Goal: Transaction & Acquisition: Purchase product/service

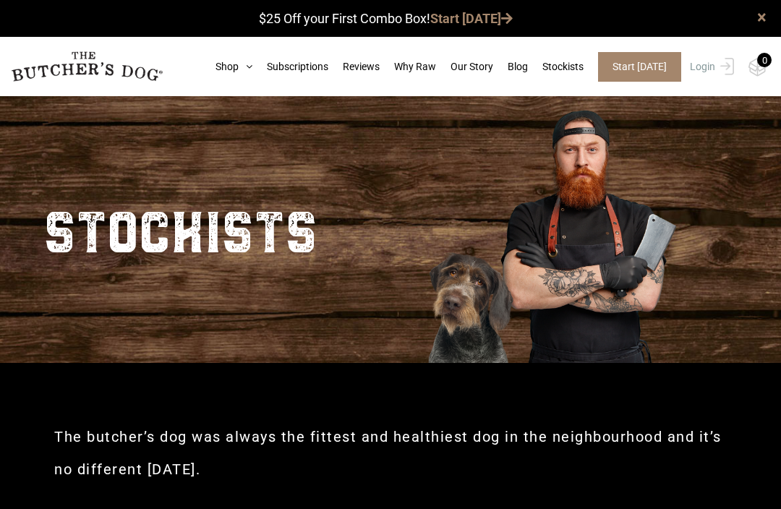
click at [239, 64] on icon at bounding box center [246, 66] width 14 height 10
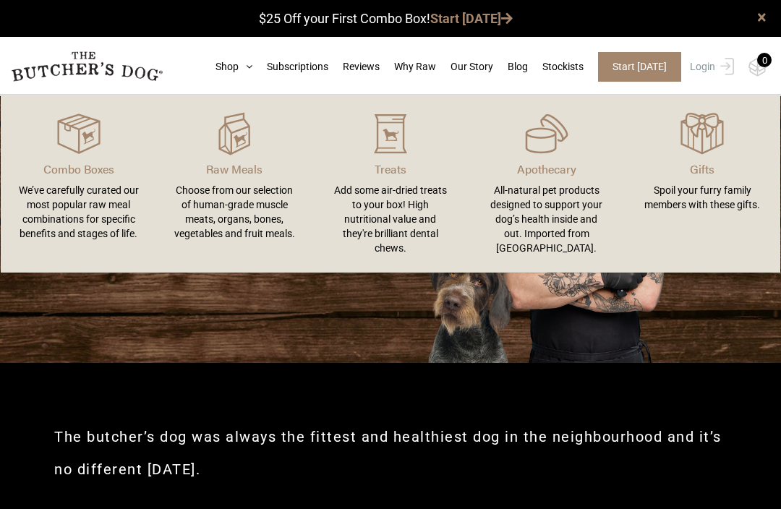
click at [223, 206] on div "Choose from our selection of human-grade muscle meats, organs, bones, vegetable…" at bounding box center [234, 212] width 121 height 58
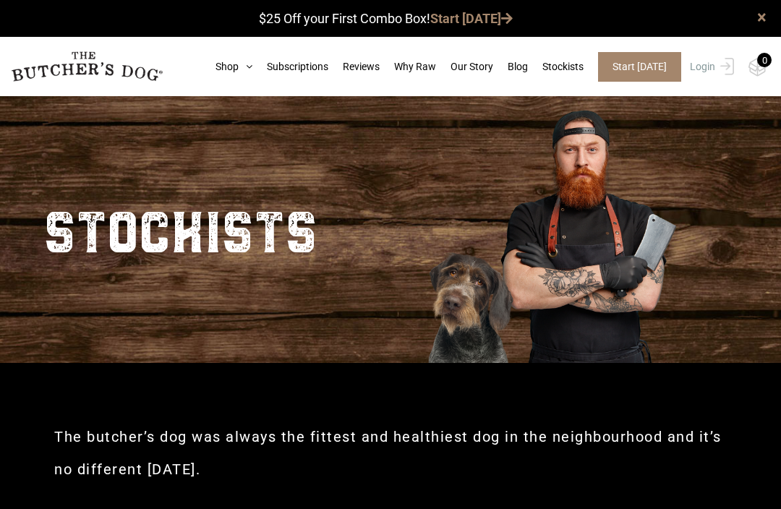
click at [239, 66] on icon at bounding box center [246, 66] width 14 height 10
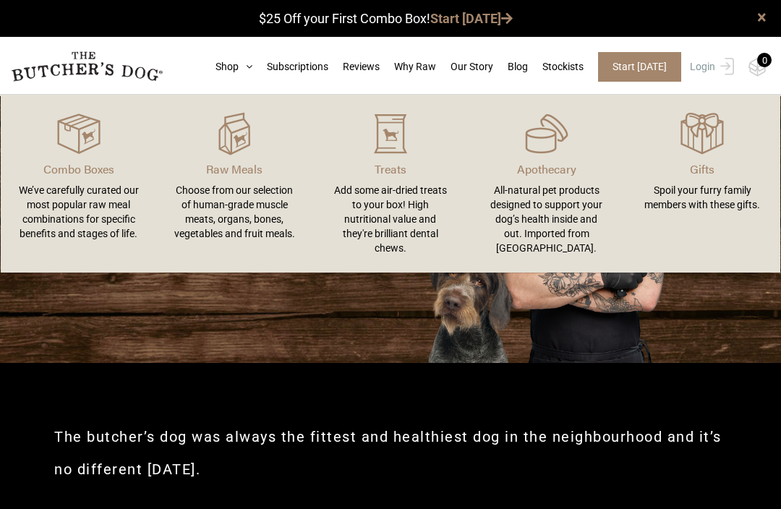
click at [379, 60] on link "Why Raw" at bounding box center [407, 66] width 56 height 15
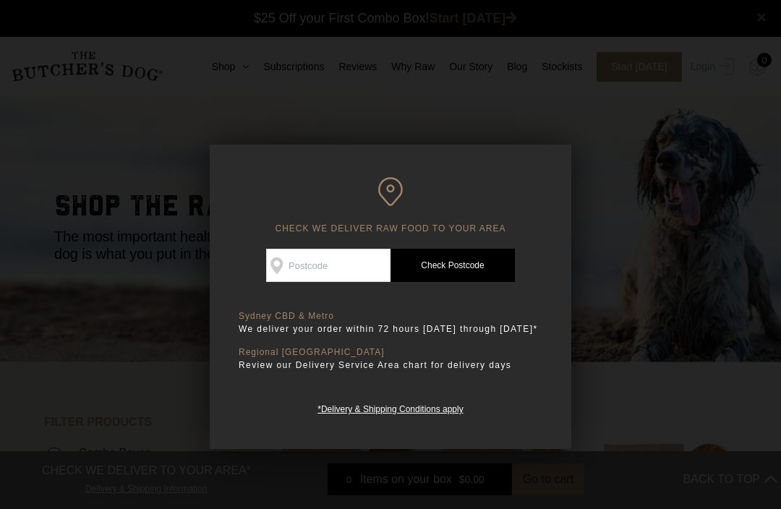
scroll to position [17, 0]
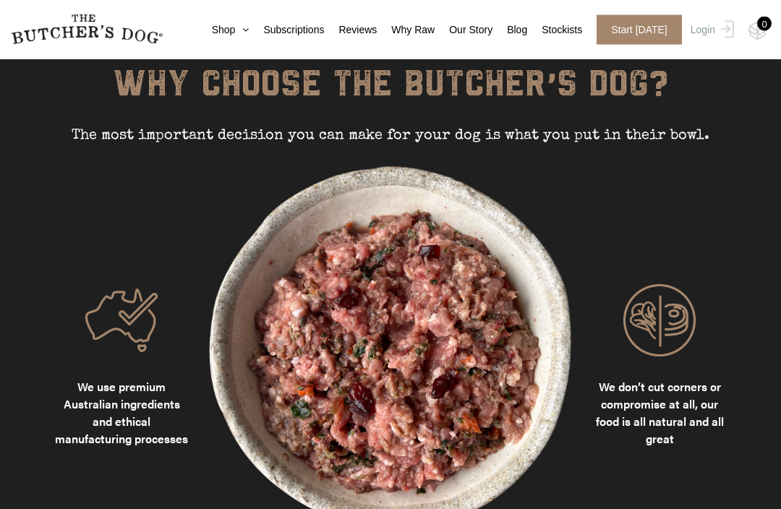
scroll to position [1054, 0]
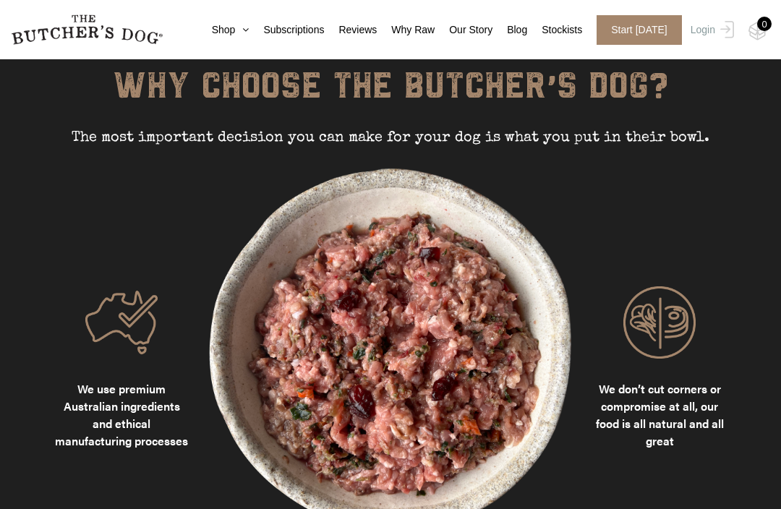
click at [212, 35] on link "Shop" at bounding box center [223, 29] width 52 height 15
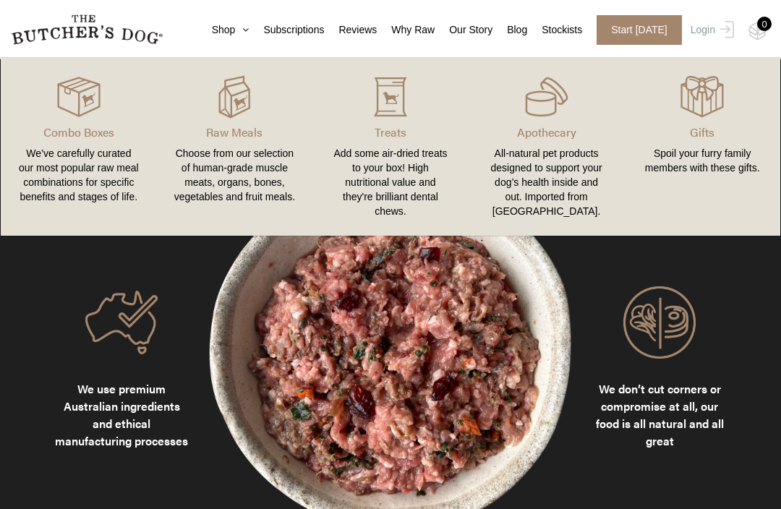
click at [0, 0] on img at bounding box center [0, 0] width 0 height 0
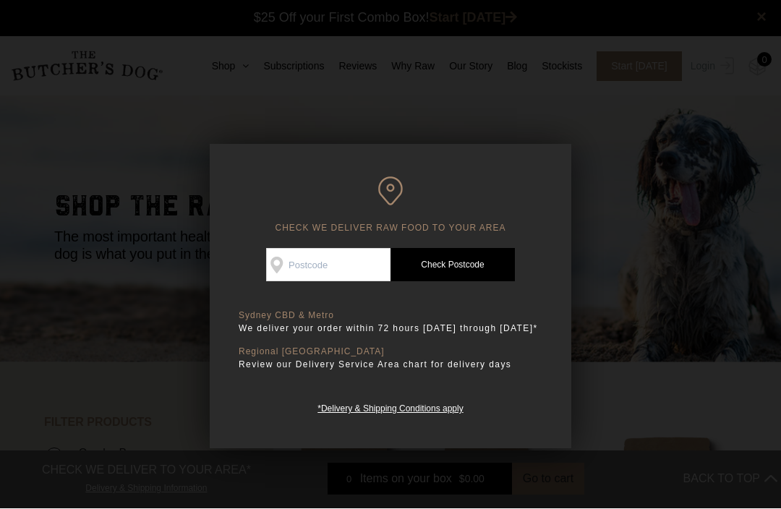
click at [293, 268] on input "Check Availability At" at bounding box center [328, 265] width 124 height 33
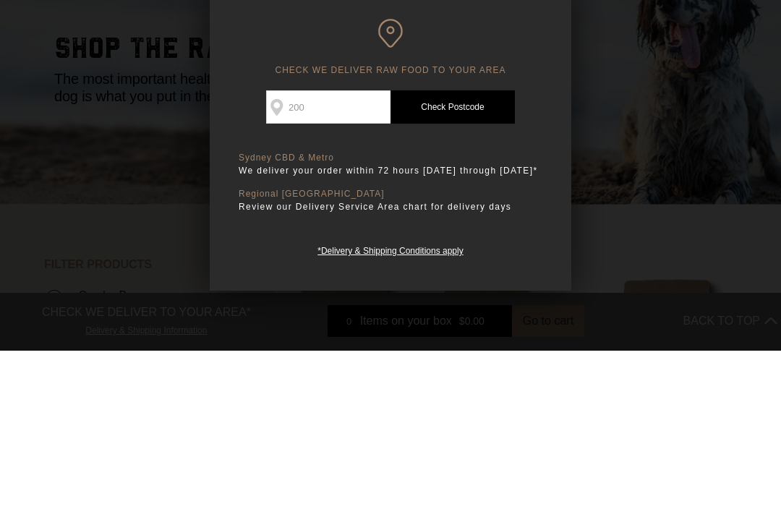
type input "2000"
click at [454, 249] on link "Check Postcode" at bounding box center [452, 265] width 124 height 33
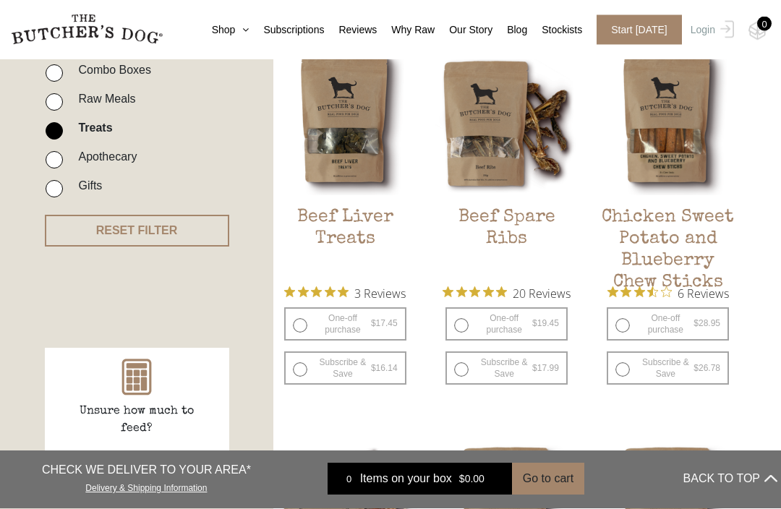
scroll to position [384, 0]
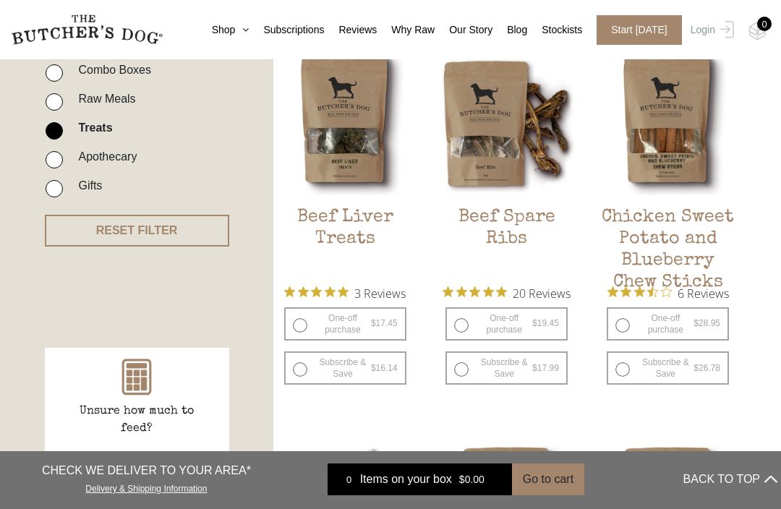
click at [330, 327] on label "One-off purchase $ 17.45 — or subscribe and save 7.5%" at bounding box center [345, 323] width 122 height 33
radio input "true"
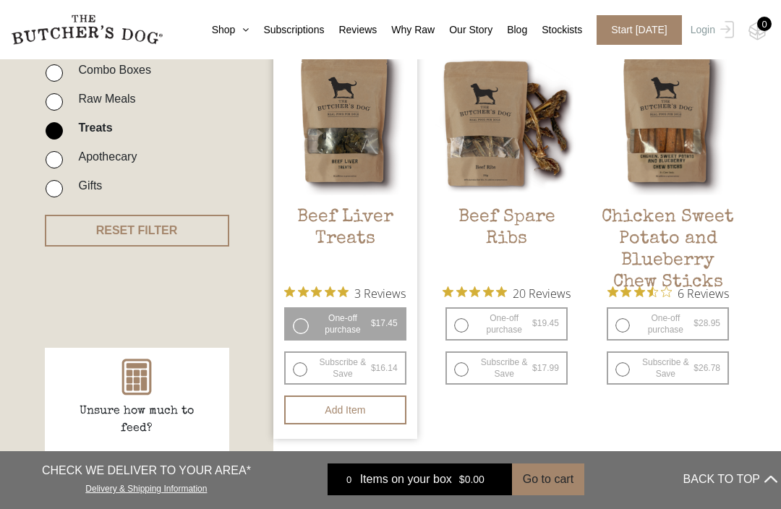
click at [0, 0] on div at bounding box center [0, 0] width 0 height 0
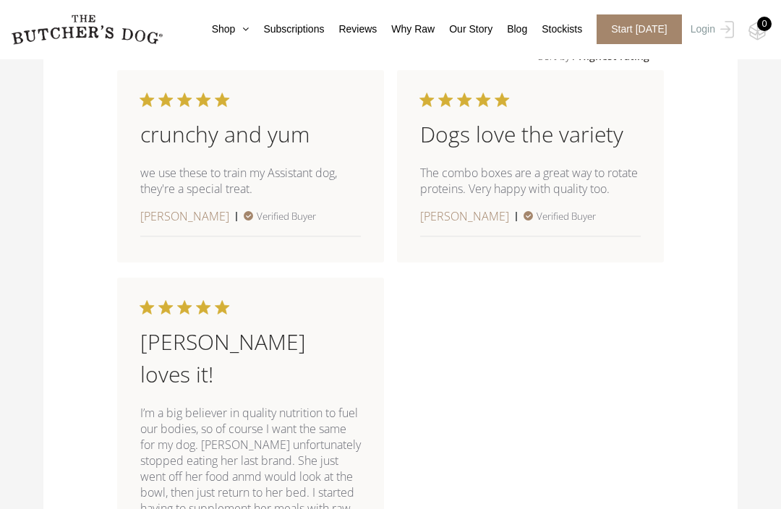
scroll to position [968, 0]
click at [235, 30] on icon at bounding box center [242, 30] width 14 height 10
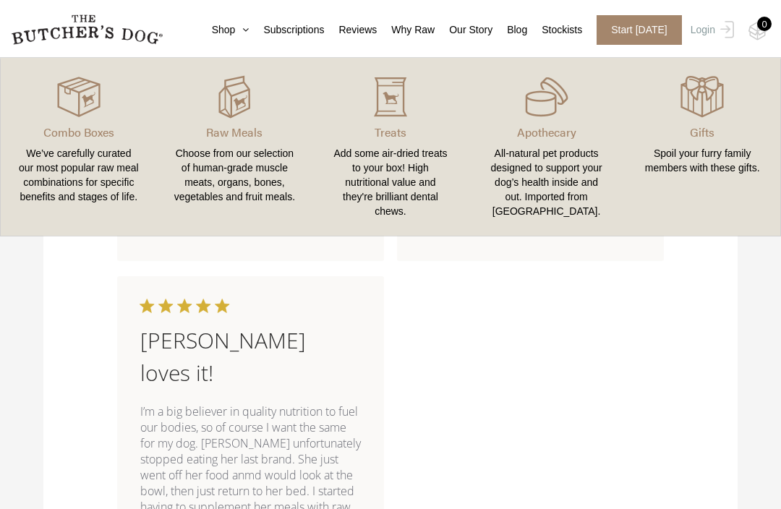
click at [208, 22] on link "Shop" at bounding box center [223, 29] width 52 height 15
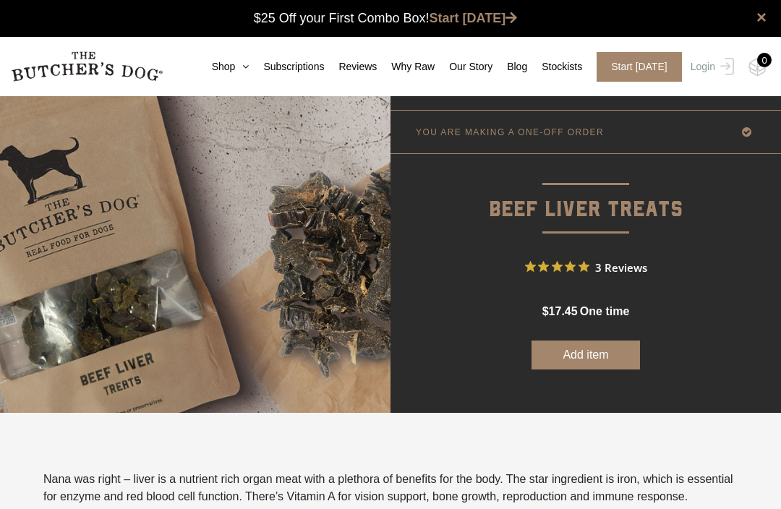
scroll to position [0, 0]
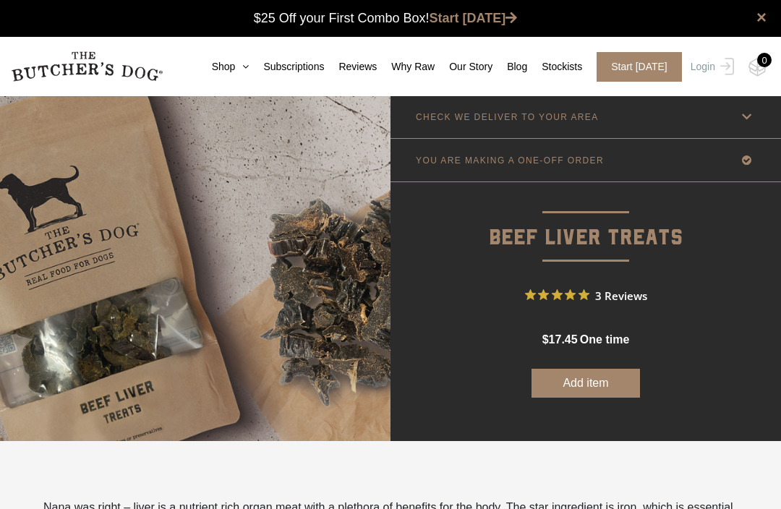
click at [249, 71] on link "Subscriptions" at bounding box center [286, 66] width 75 height 15
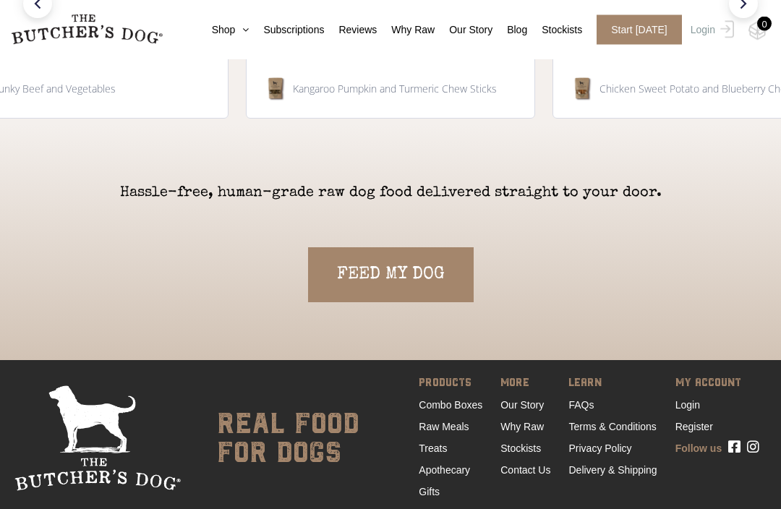
scroll to position [3124, 0]
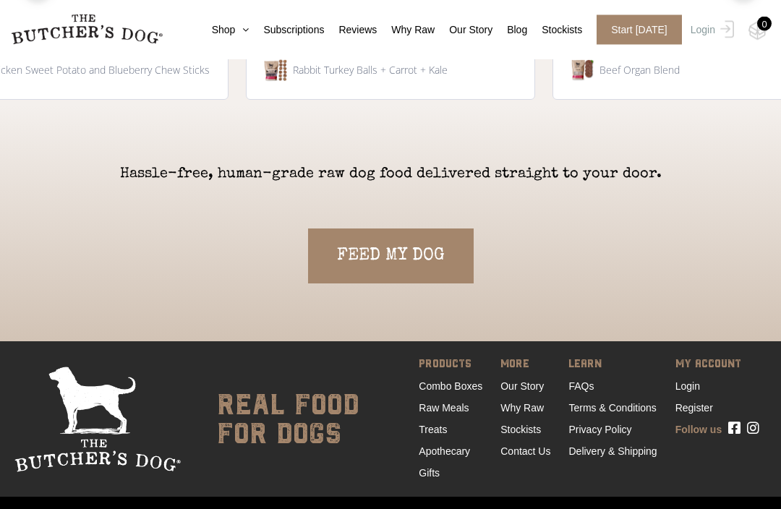
click at [419, 435] on link "Treats" at bounding box center [433, 430] width 28 height 12
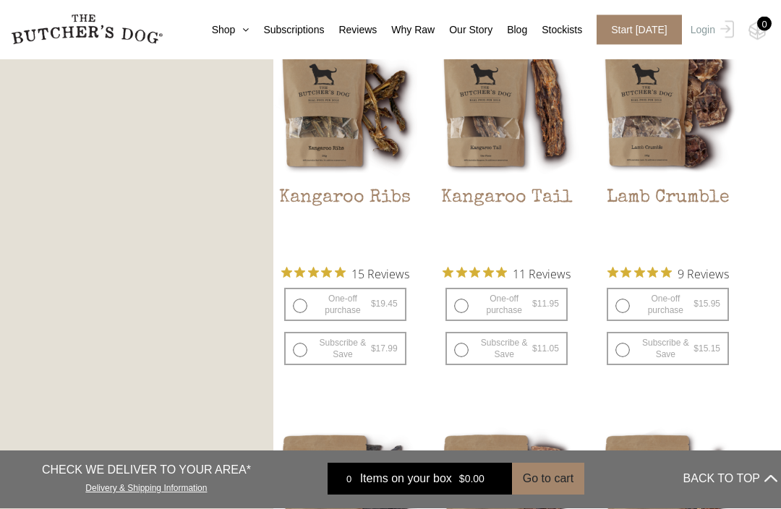
scroll to position [1189, 0]
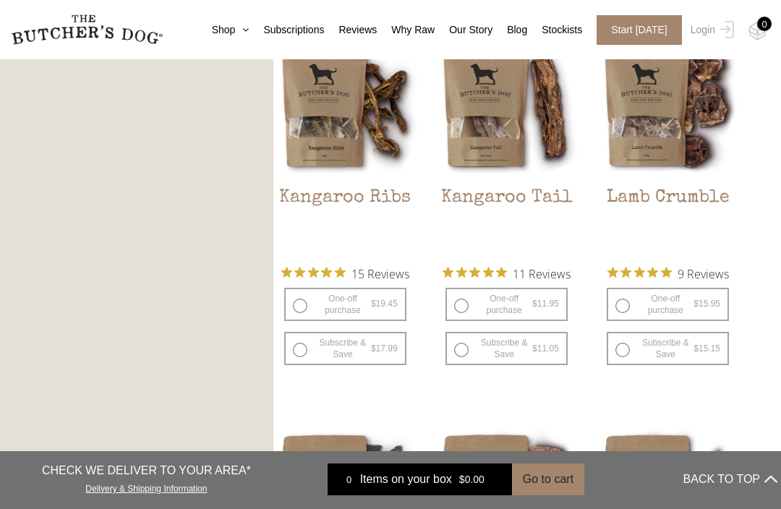
click at [0, 0] on img at bounding box center [0, 0] width 0 height 0
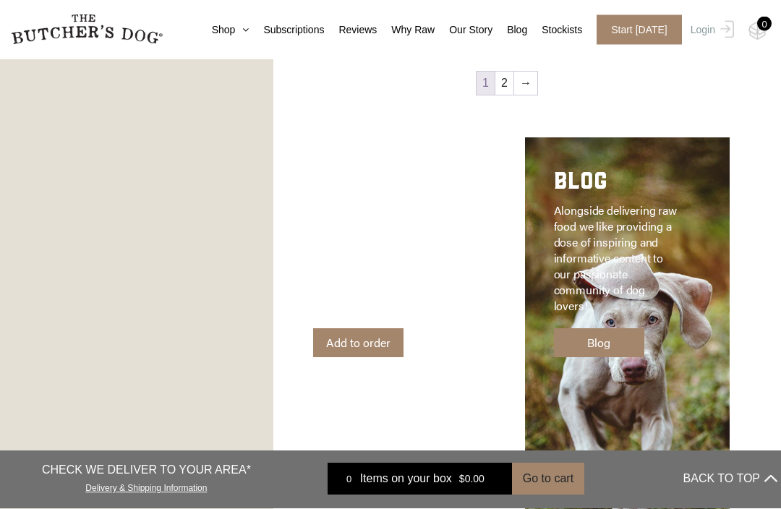
scroll to position [1948, 0]
click at [606, 348] on link "Blog" at bounding box center [599, 342] width 90 height 29
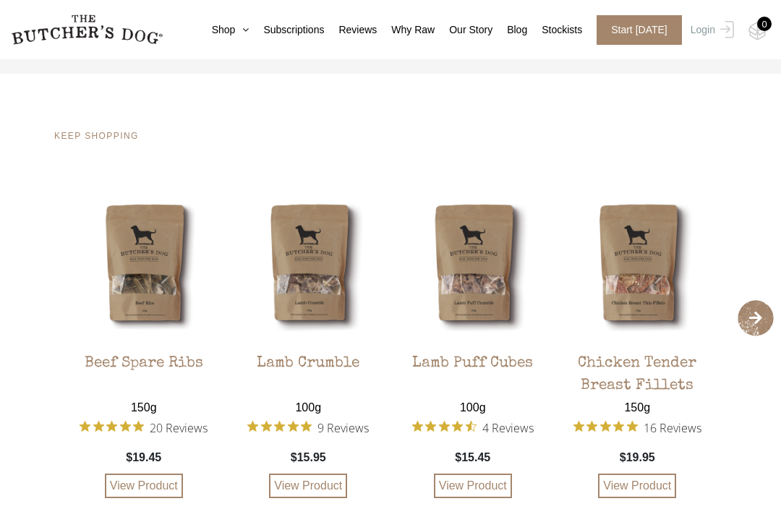
scroll to position [2544, 0]
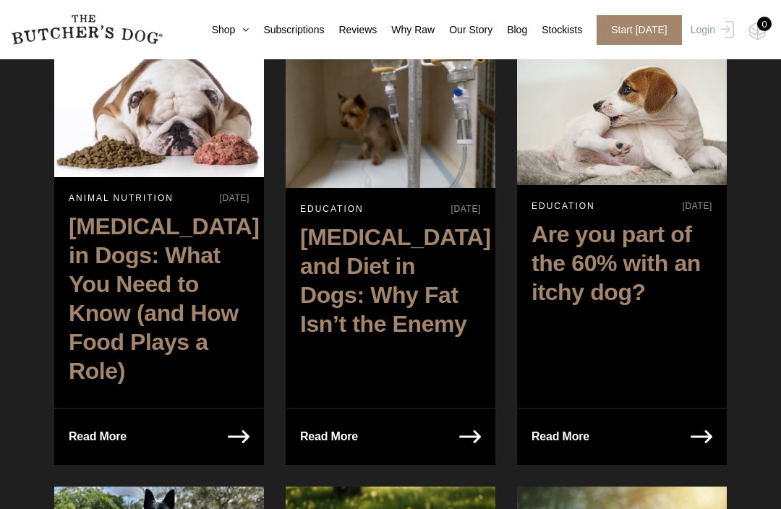
scroll to position [687, 0]
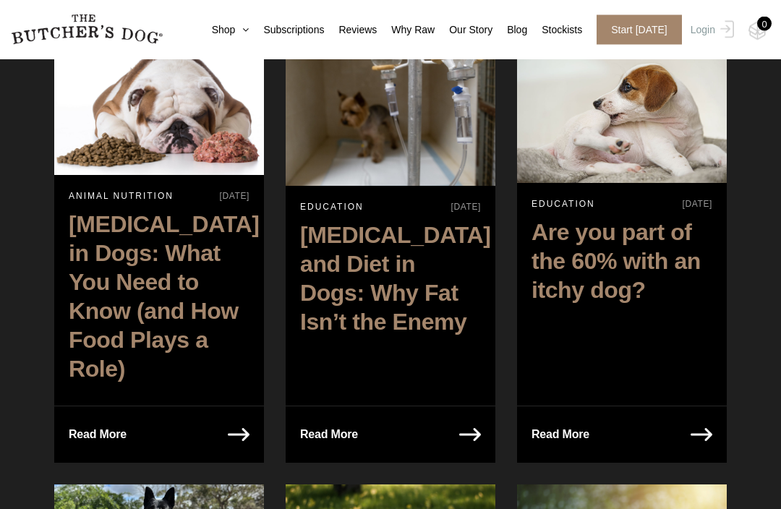
click at [92, 425] on p "Read More" at bounding box center [98, 435] width 58 height 20
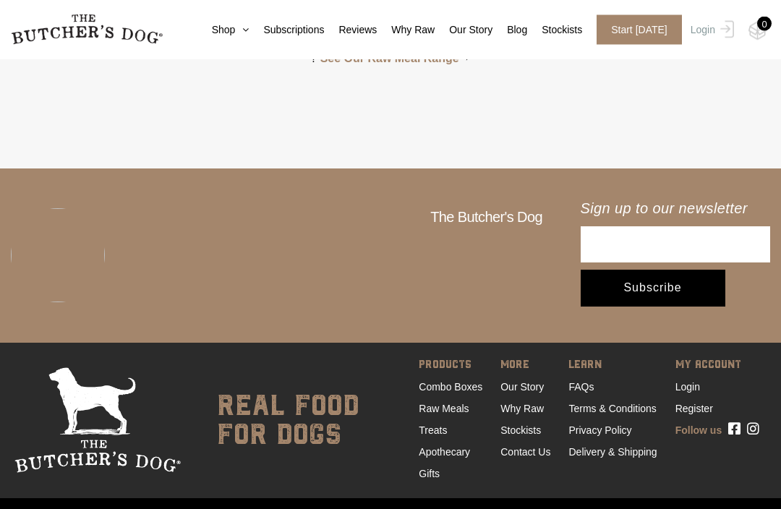
scroll to position [4750, 0]
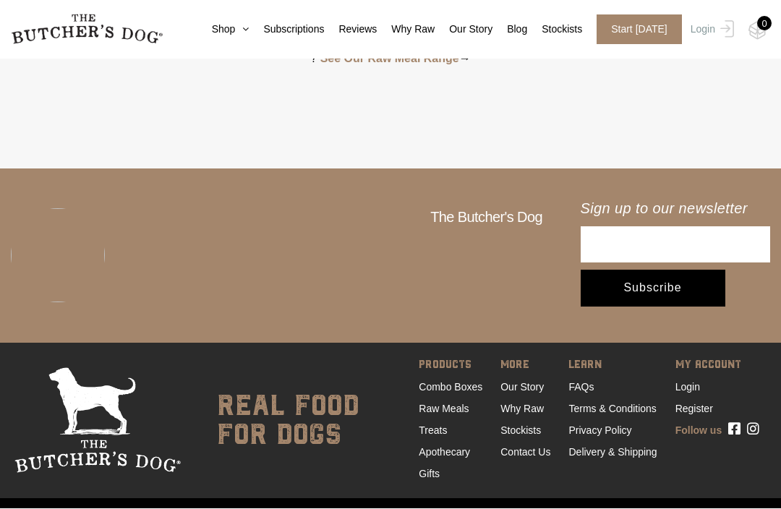
click at [433, 451] on link "Apothecary" at bounding box center [444, 453] width 51 height 12
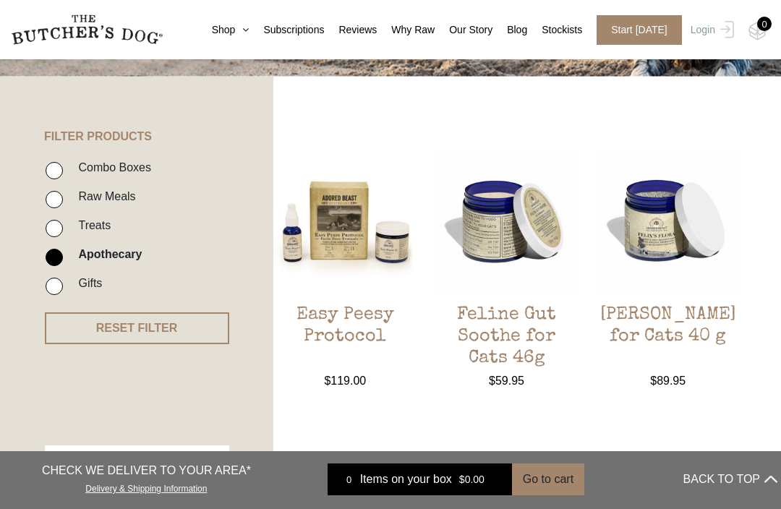
scroll to position [286, 0]
